Goal: Information Seeking & Learning: Learn about a topic

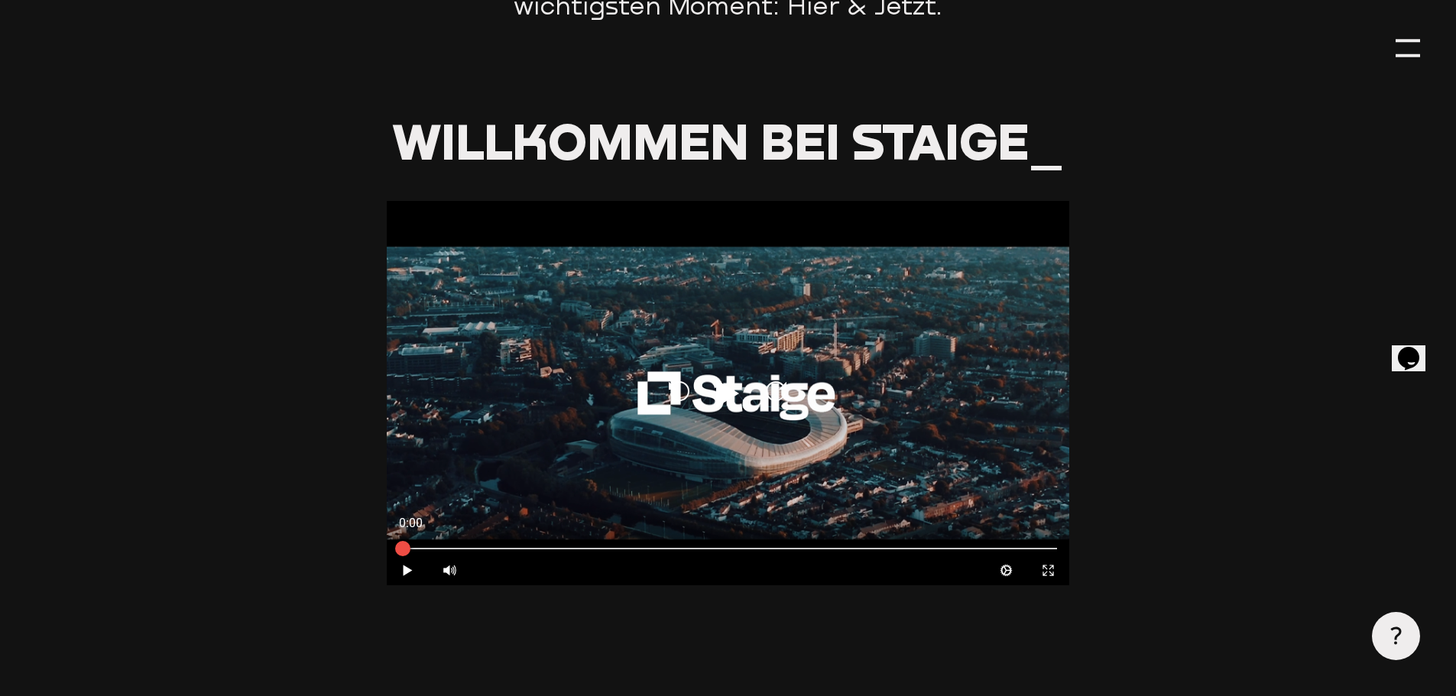
scroll to position [840, 0]
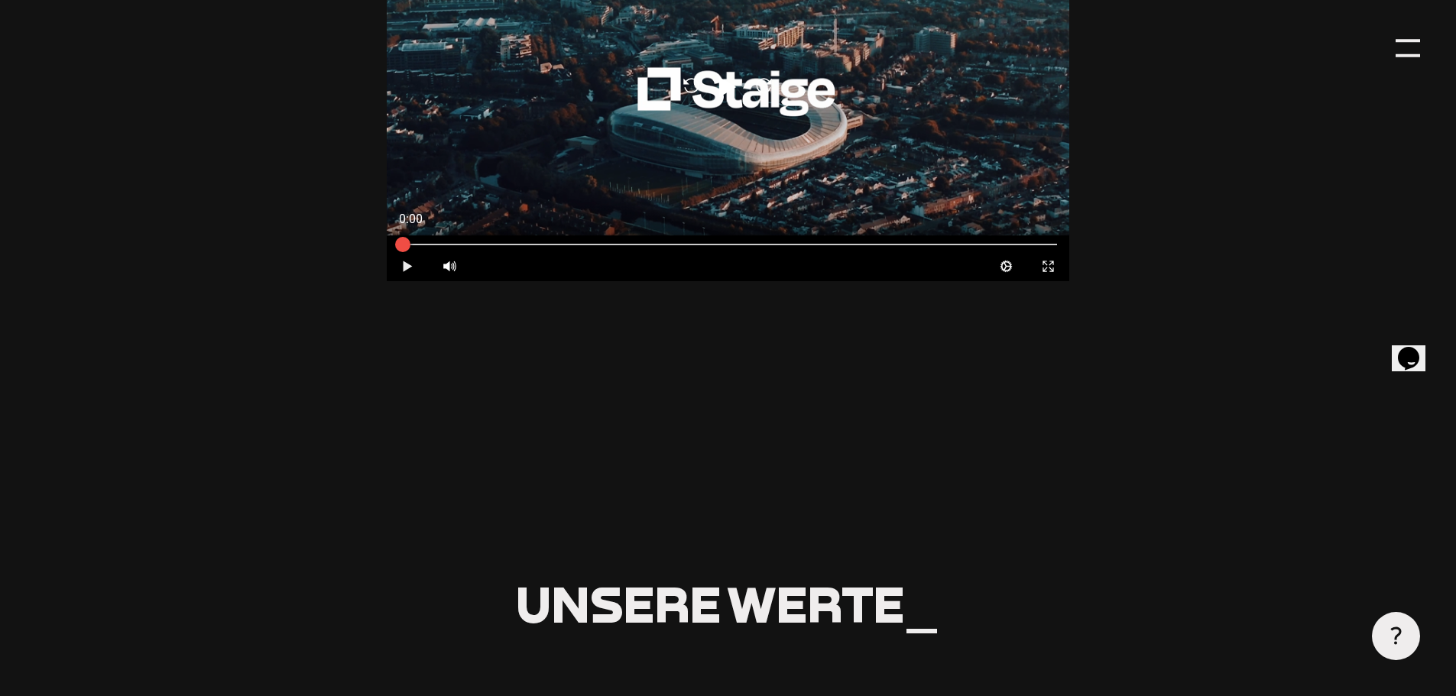
click at [406, 267] on icon at bounding box center [407, 266] width 9 height 11
type input "0.8"
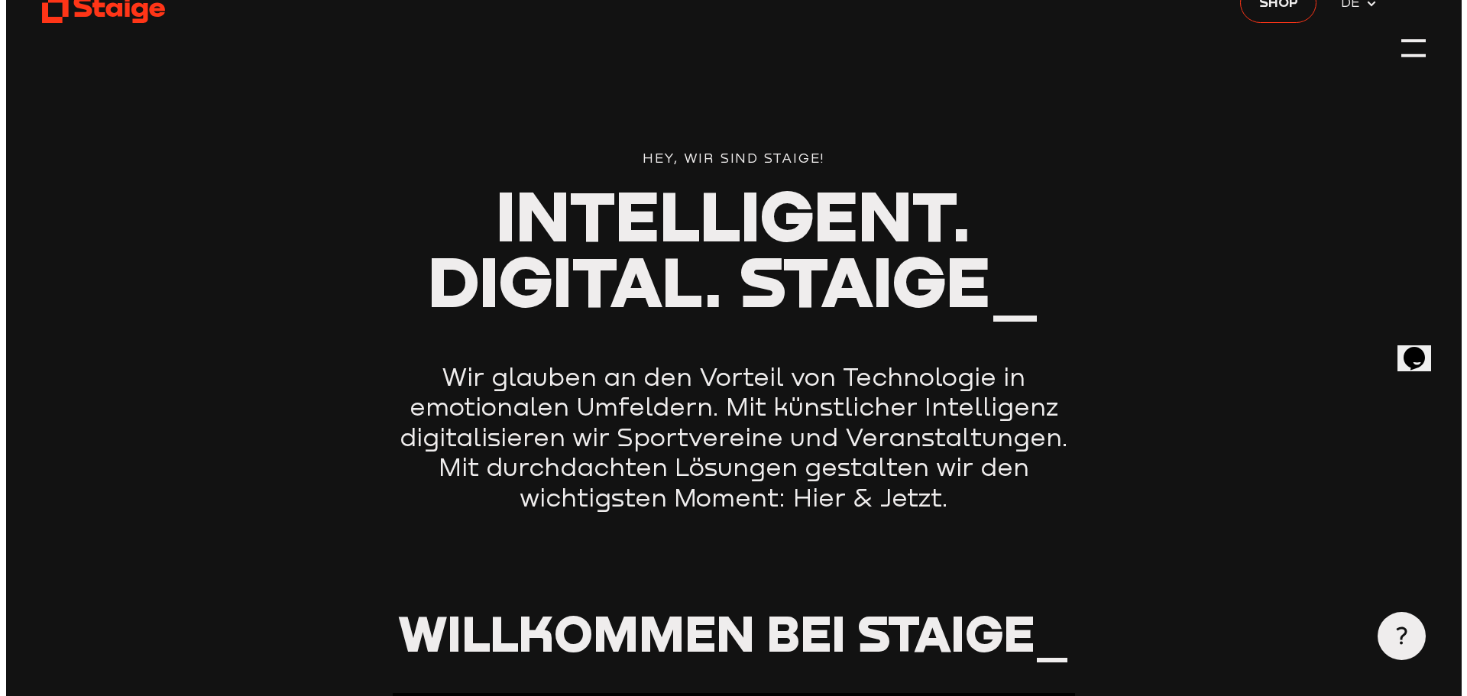
scroll to position [0, 0]
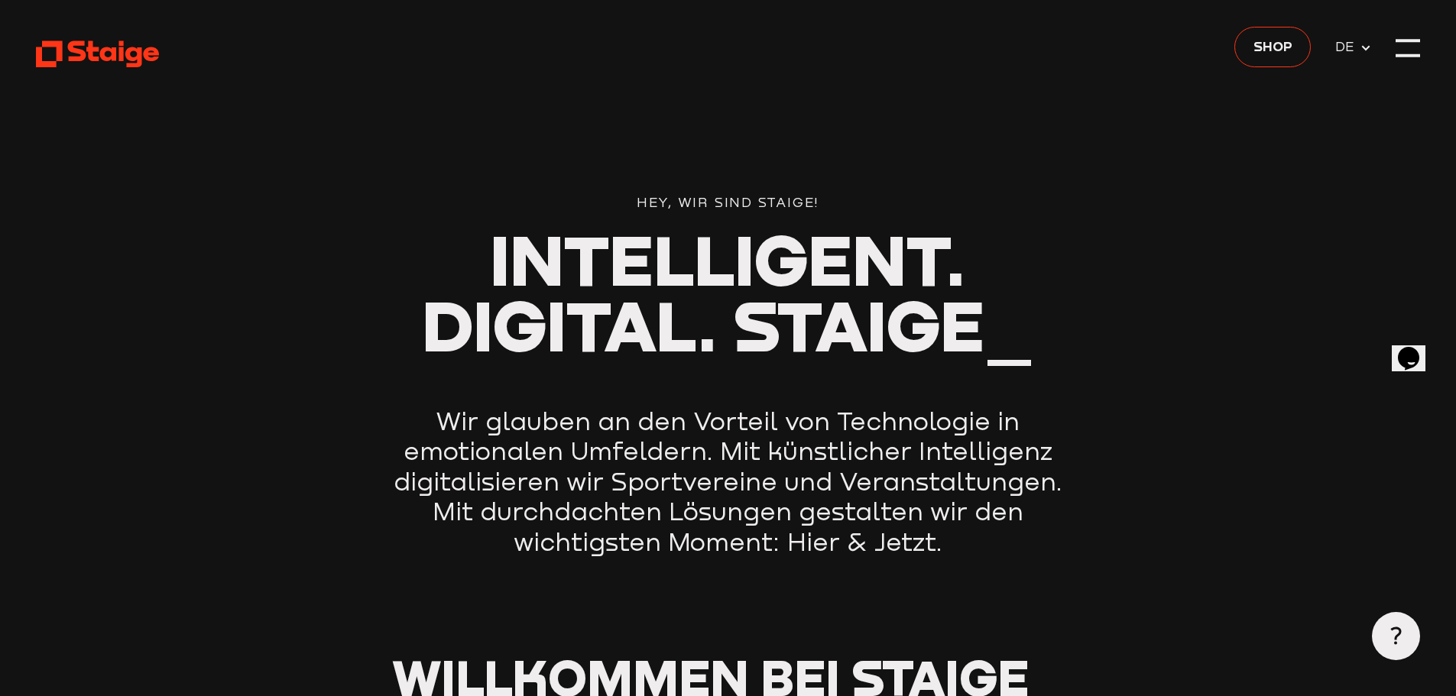
click at [126, 64] on icon at bounding box center [97, 54] width 123 height 30
click at [1406, 47] on div at bounding box center [1407, 48] width 24 height 24
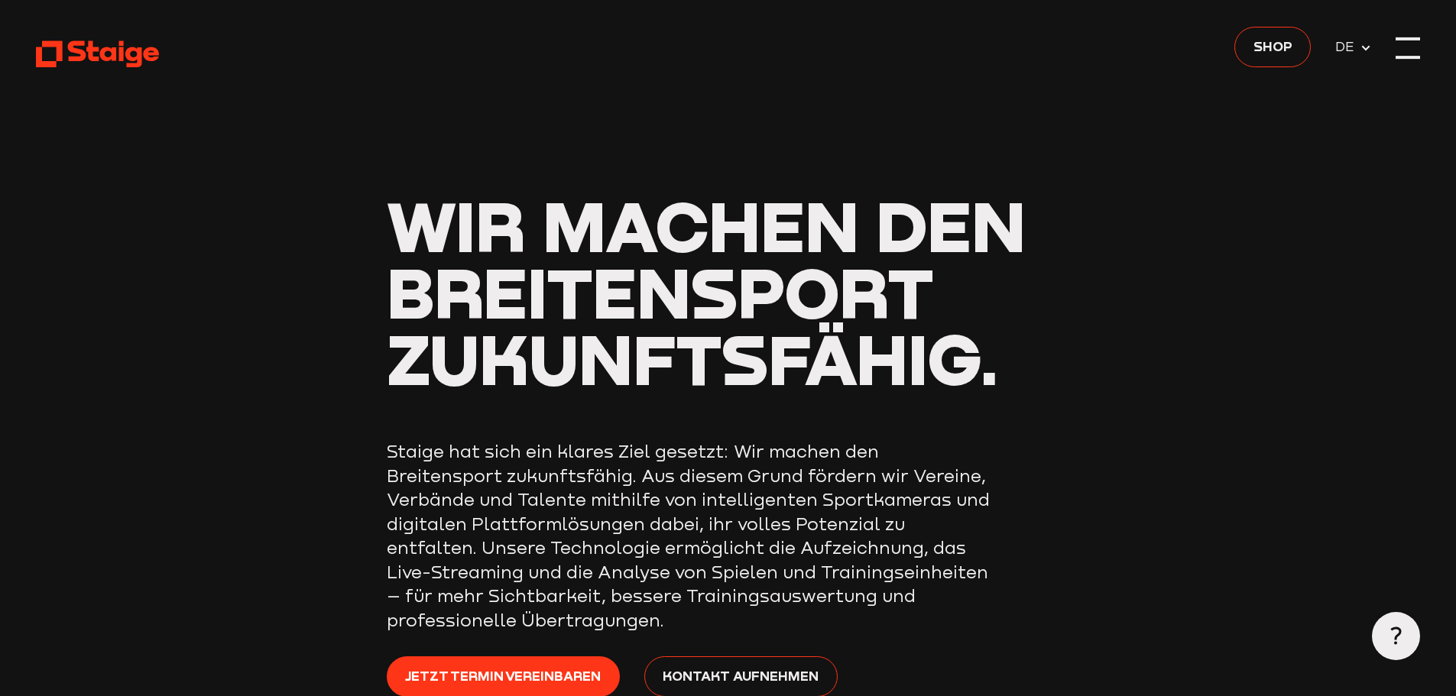
click at [1414, 51] on div at bounding box center [1407, 48] width 24 height 24
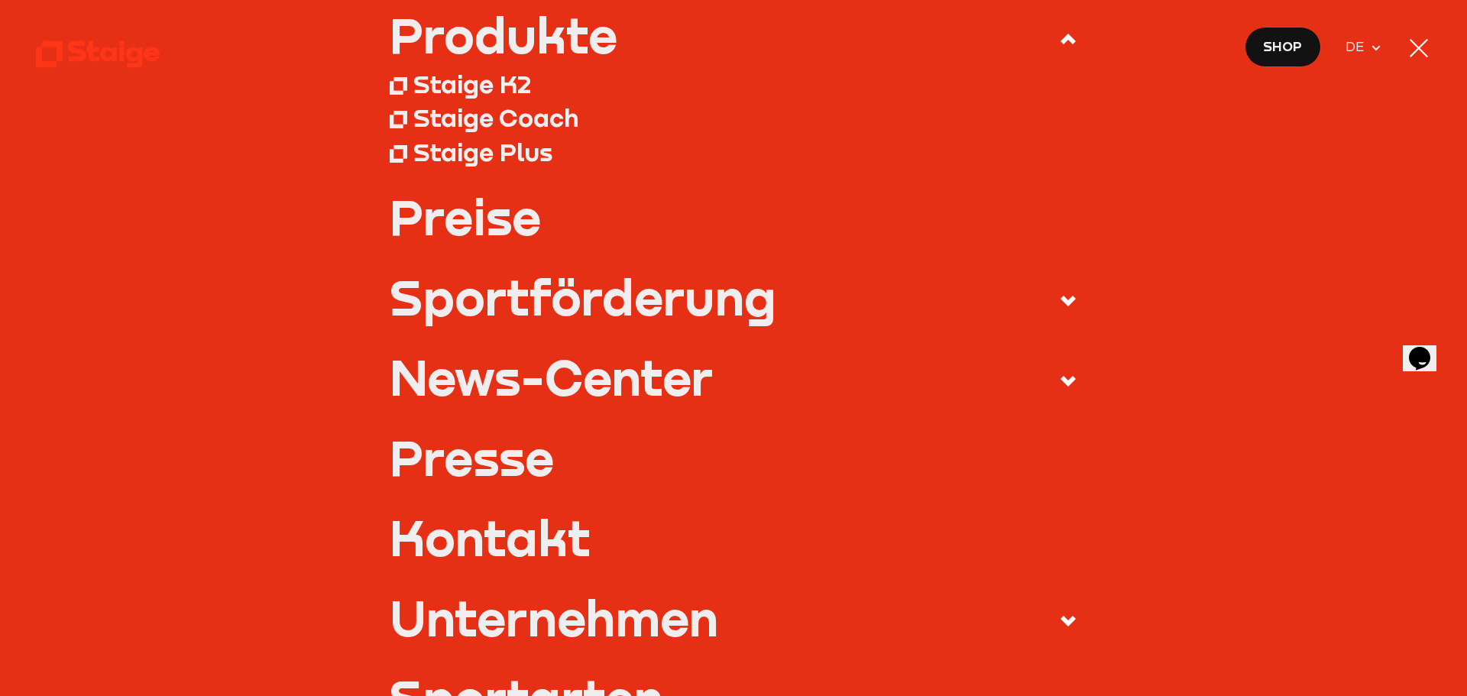
scroll to position [229, 0]
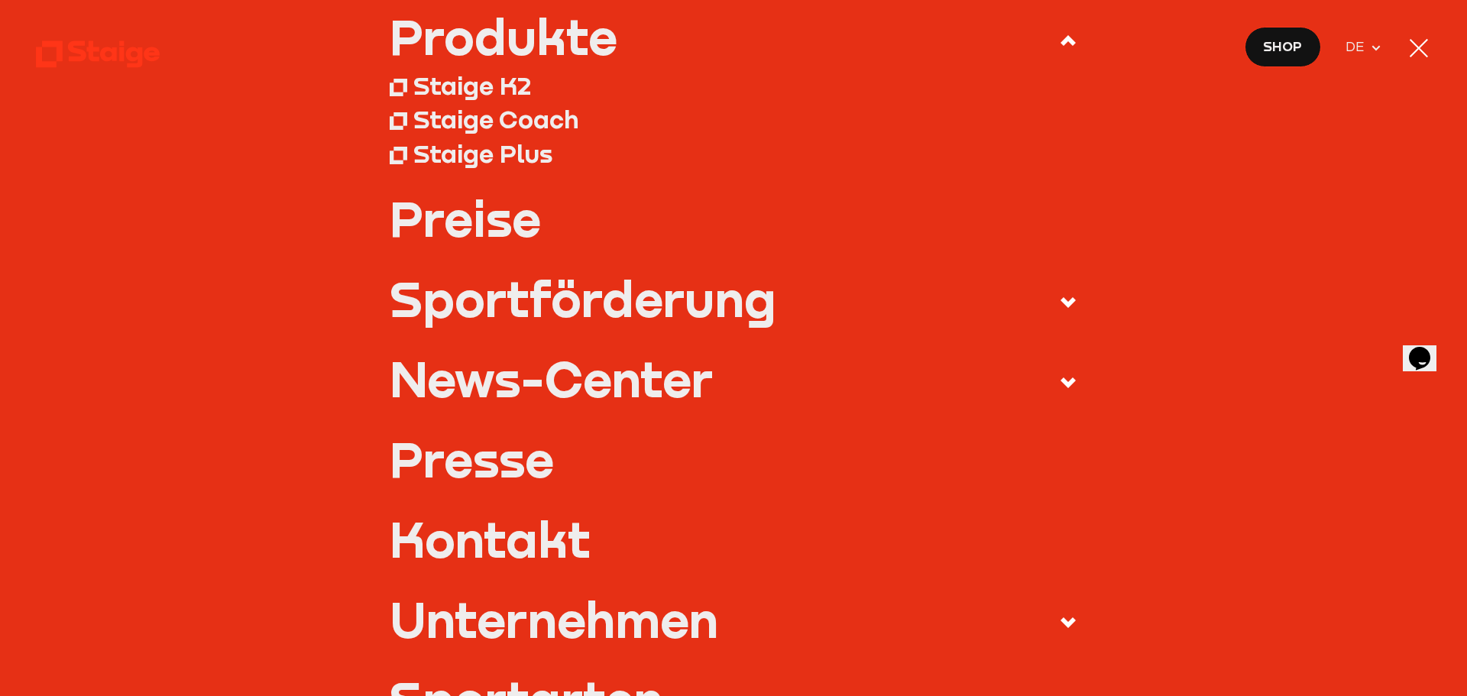
click at [510, 160] on div "Staige Plus" at bounding box center [482, 153] width 139 height 31
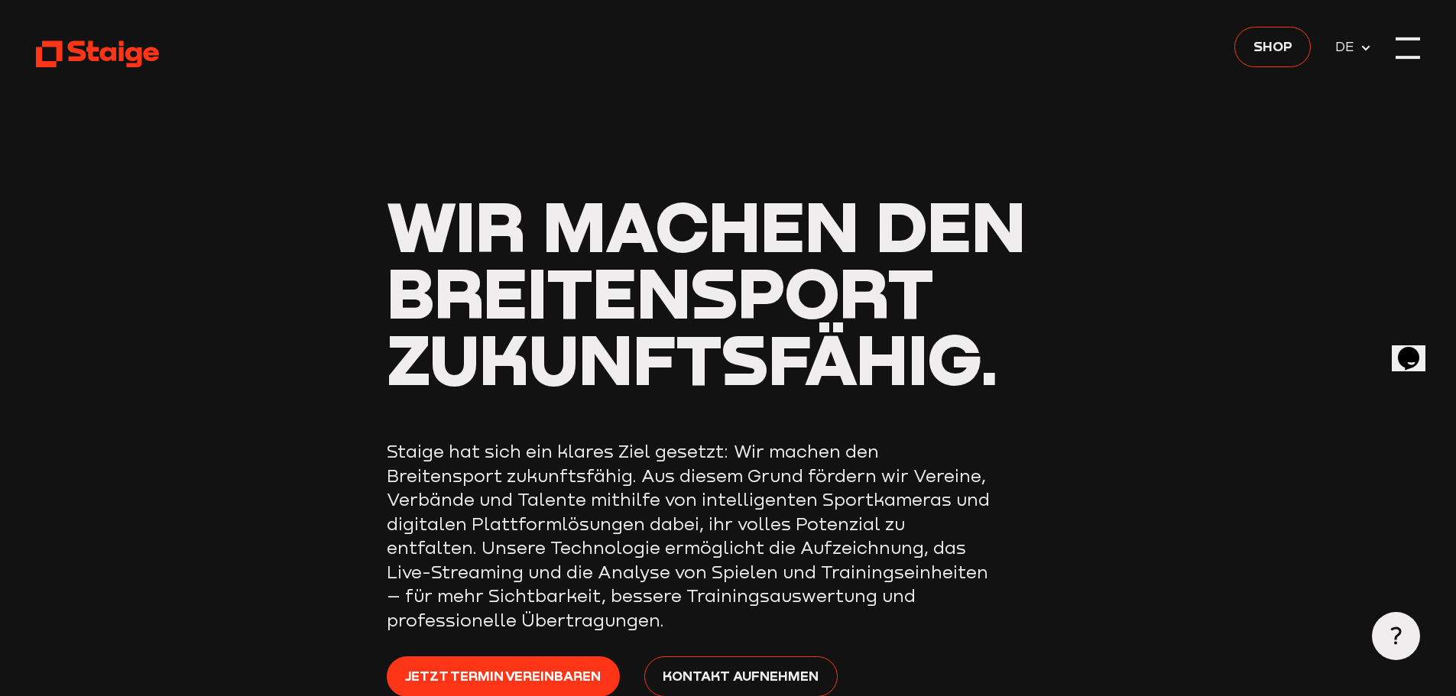
click at [1411, 37] on div at bounding box center [1407, 48] width 24 height 24
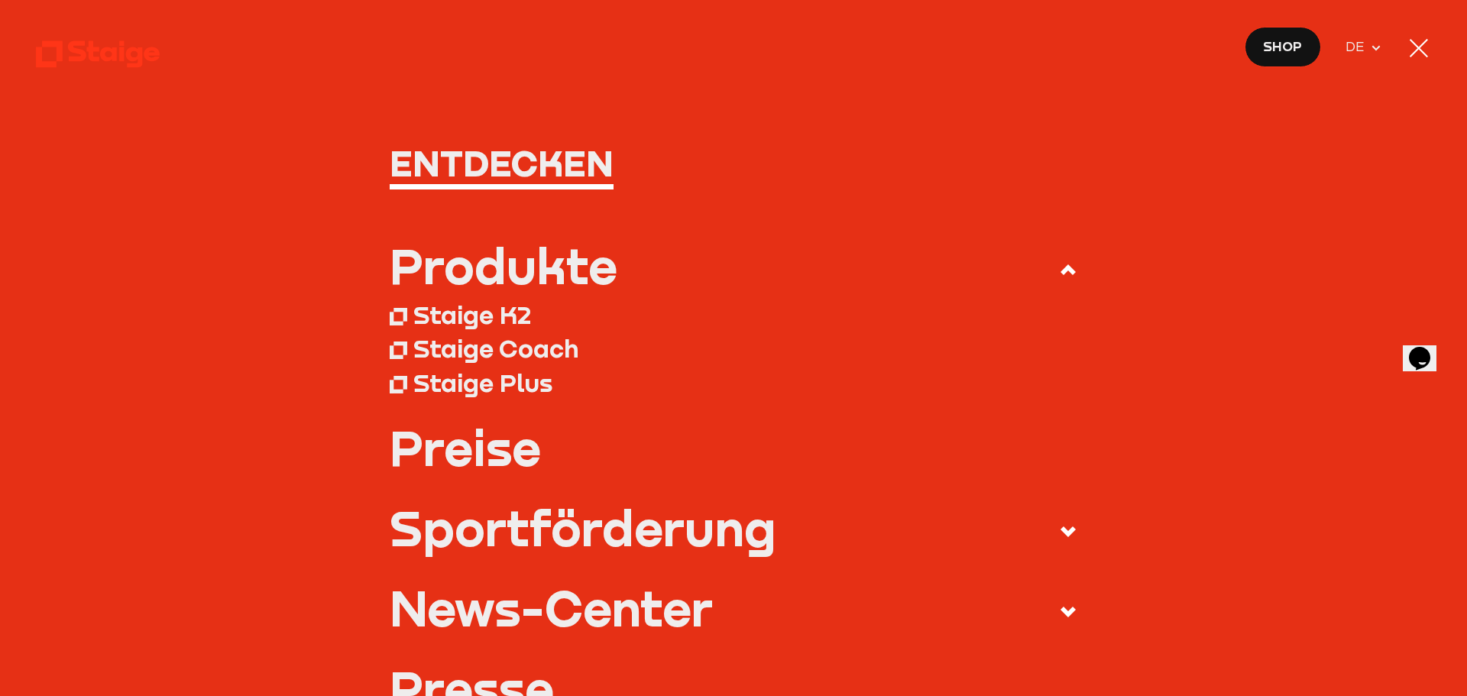
click at [474, 445] on link "Preise" at bounding box center [734, 447] width 688 height 48
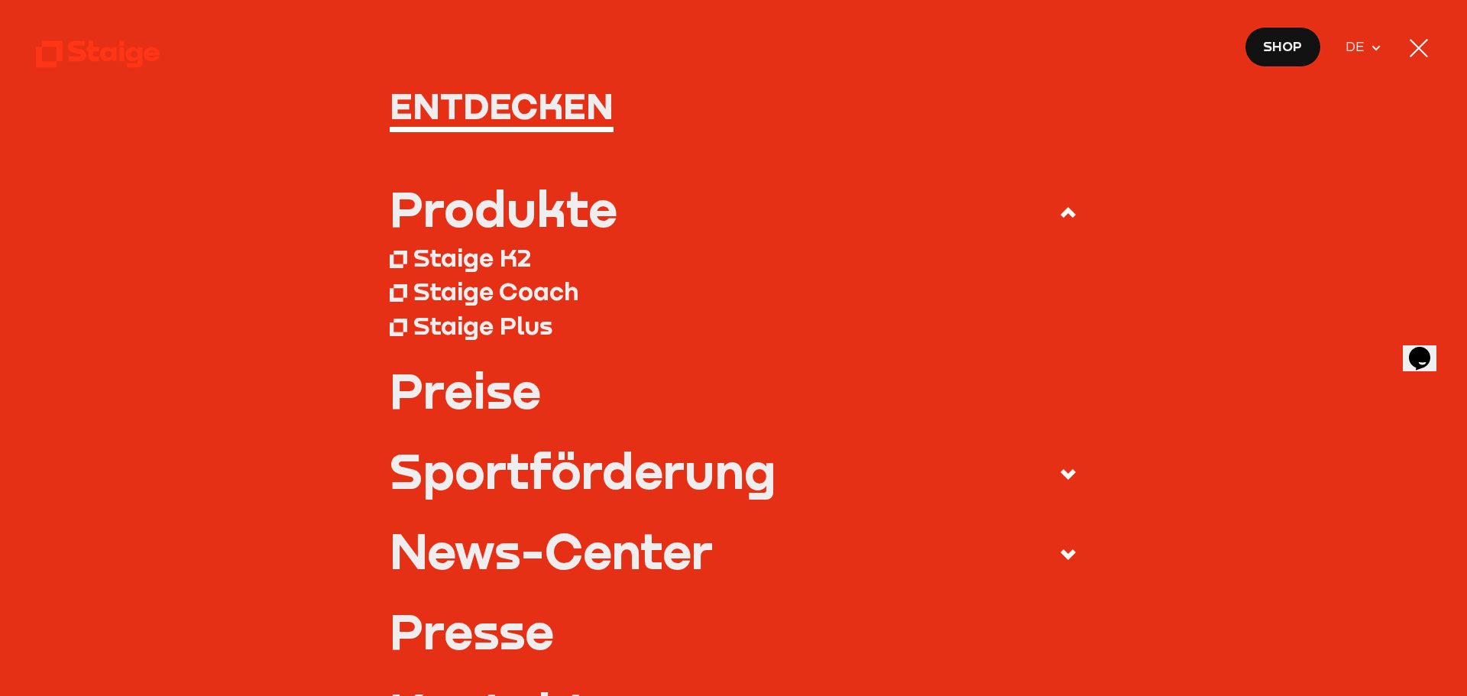
scroll to position [151, 0]
